Goal: Information Seeking & Learning: Learn about a topic

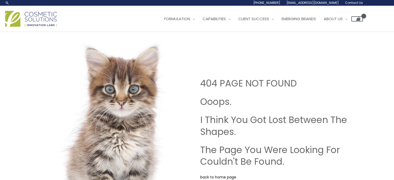
drag, startPoint x: 15, startPoint y: 73, endPoint x: 21, endPoint y: 20, distance: 53.0
click at [15, 73] on div "404 PAGE NOT FOUND Ooops. I Think You Got Lost Between The Shapes. The Page You…" at bounding box center [197, 129] width 394 height 194
click at [46, 20] on img at bounding box center [31, 19] width 52 height 16
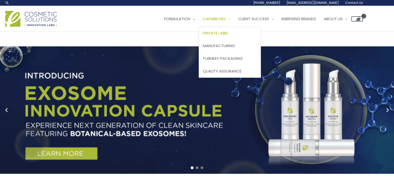
click at [203, 36] on span "Private Label" at bounding box center [216, 32] width 26 height 5
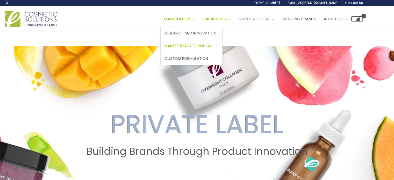
click at [165, 48] on span "Market Ready Formulas" at bounding box center [189, 45] width 48 height 5
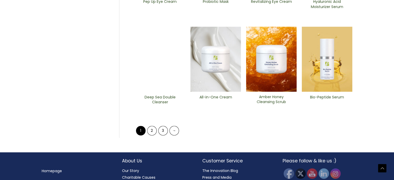
scroll to position [311, 0]
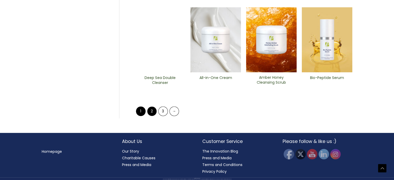
click at [152, 116] on link "2" at bounding box center [152, 112] width 10 height 10
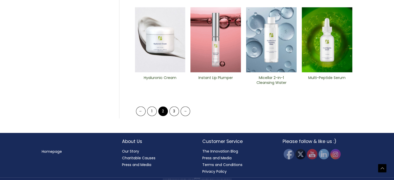
scroll to position [311, 0]
click at [171, 116] on link "3" at bounding box center [175, 112] width 10 height 10
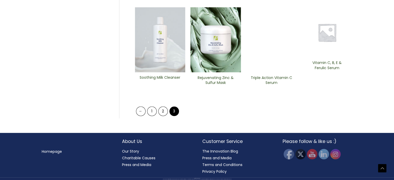
scroll to position [337, 0]
click at [150, 116] on link "1" at bounding box center [152, 112] width 10 height 10
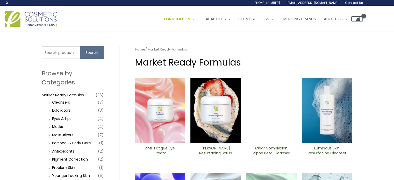
scroll to position [52, 0]
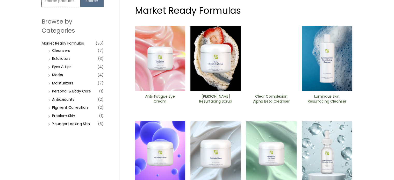
click at [67, 7] on input "Search for:" at bounding box center [61, 1] width 38 height 12
type input "eucalyptus"
click at [80, 0] on button "Search" at bounding box center [92, 1] width 24 height 12
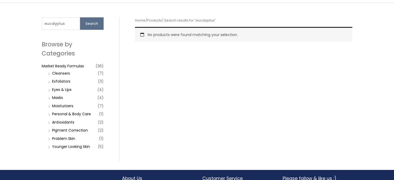
scroll to position [66, 0]
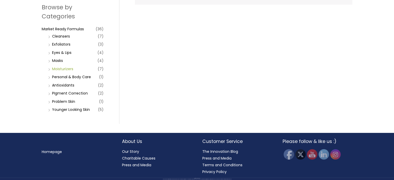
click at [67, 67] on link "Moisturizers" at bounding box center [62, 68] width 21 height 5
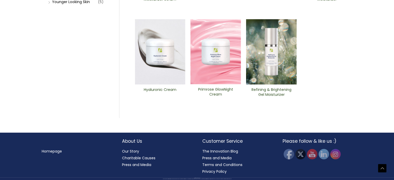
scroll to position [181, 0]
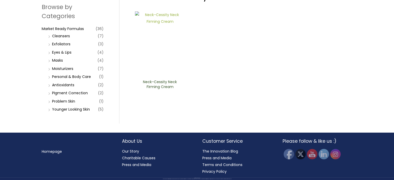
scroll to position [156, 0]
click at [62, 71] on link "Moisturizers" at bounding box center [62, 68] width 21 height 5
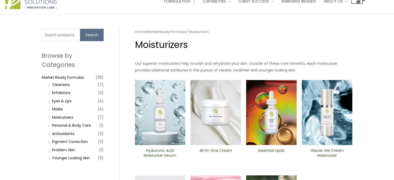
scroll to position [78, 0]
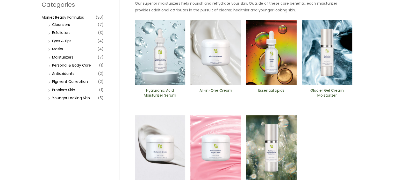
type input "foot"
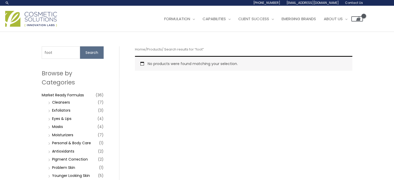
drag, startPoint x: 177, startPoint y: 93, endPoint x: 177, endPoint y: 89, distance: 3.6
click at [177, 93] on div "Search for: foot Search Browse by Categories Market Ready Formulas (36) Cleanse…" at bounding box center [197, 115] width 321 height 167
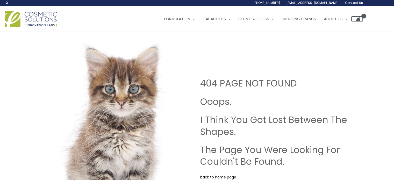
click at [257, 51] on div "404 PAGE NOT FOUND Ooops. I Think You Got Lost Between The Shapes. The Page You…" at bounding box center [197, 129] width 311 height 194
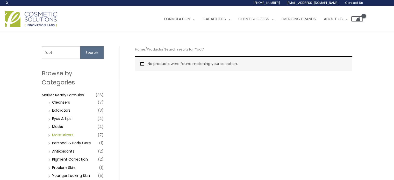
click at [68, 134] on link "Moisturizers" at bounding box center [62, 134] width 21 height 5
